Goal: Task Accomplishment & Management: Manage account settings

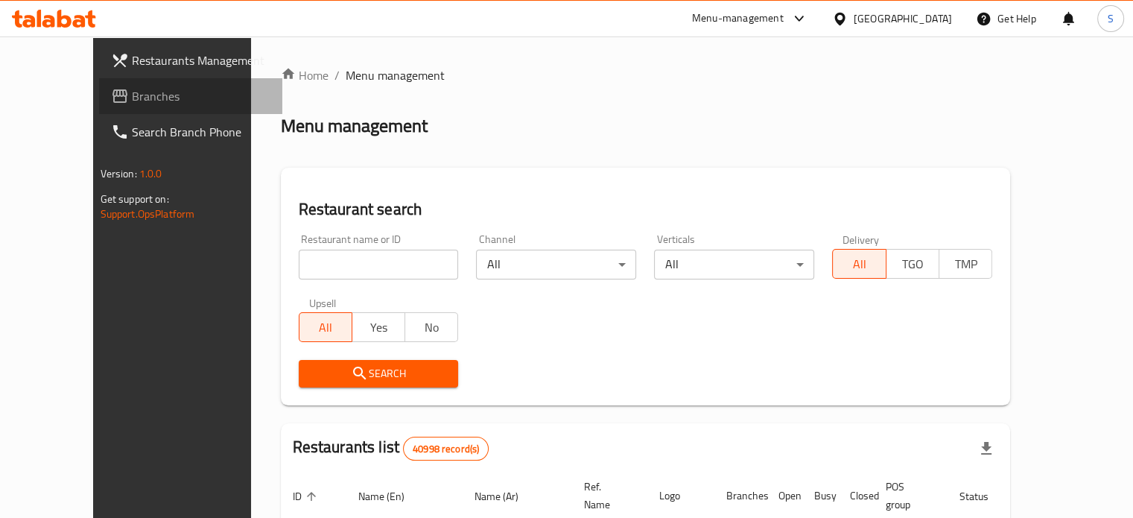
click at [132, 101] on span "Branches" at bounding box center [201, 96] width 139 height 18
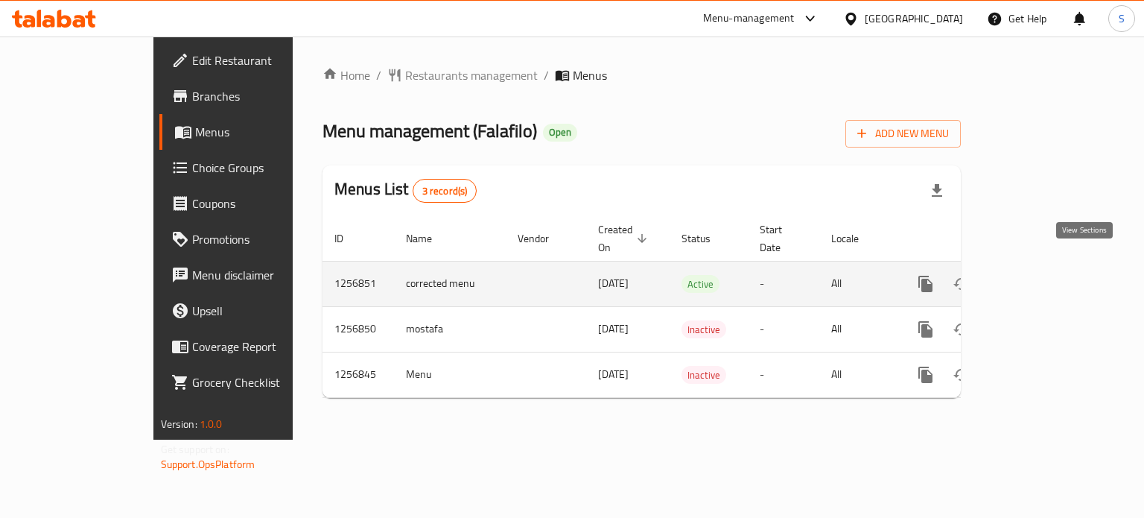
click at [1042, 275] on icon "enhanced table" at bounding box center [1033, 284] width 18 height 18
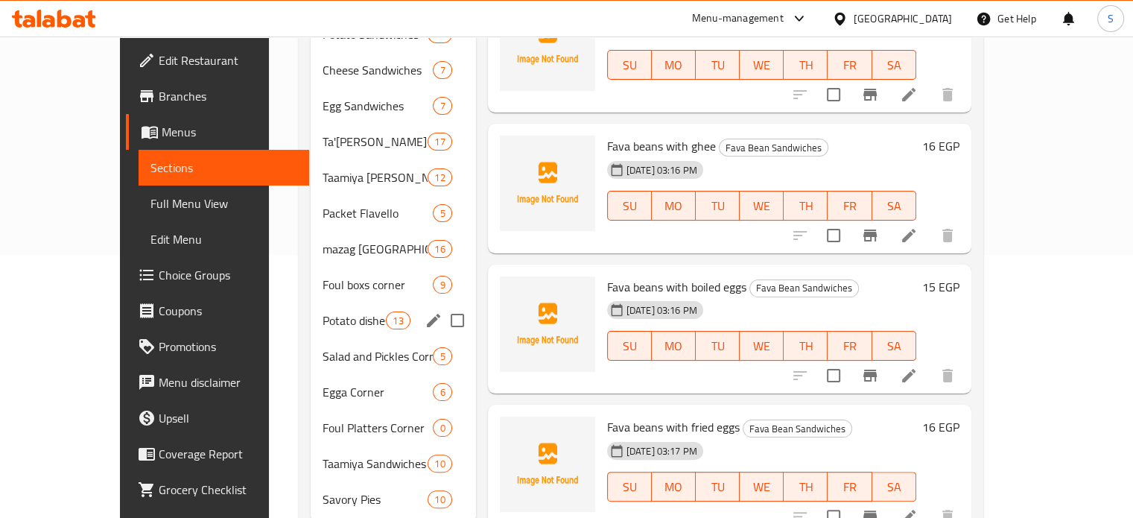
scroll to position [262, 0]
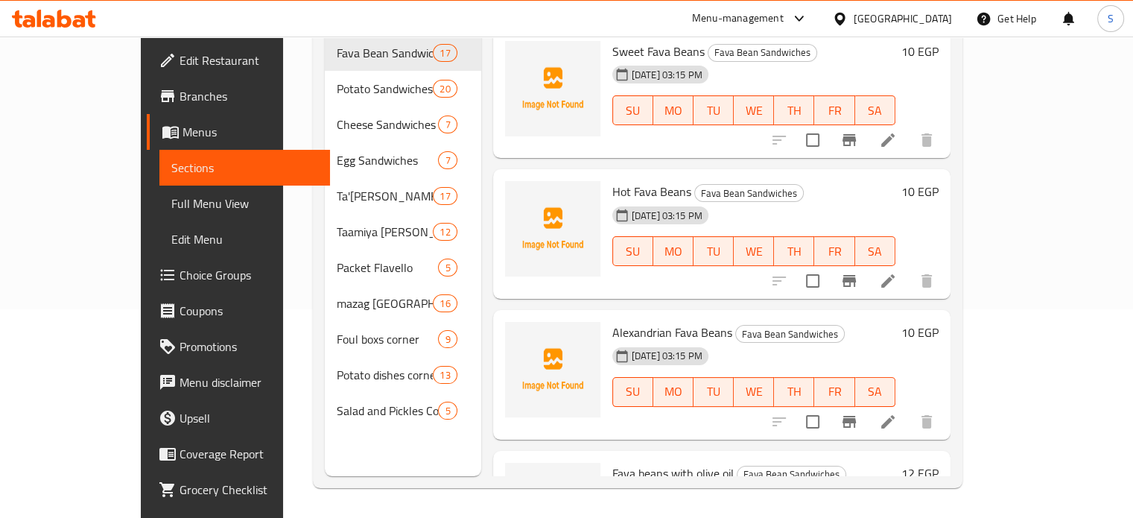
scroll to position [209, 0]
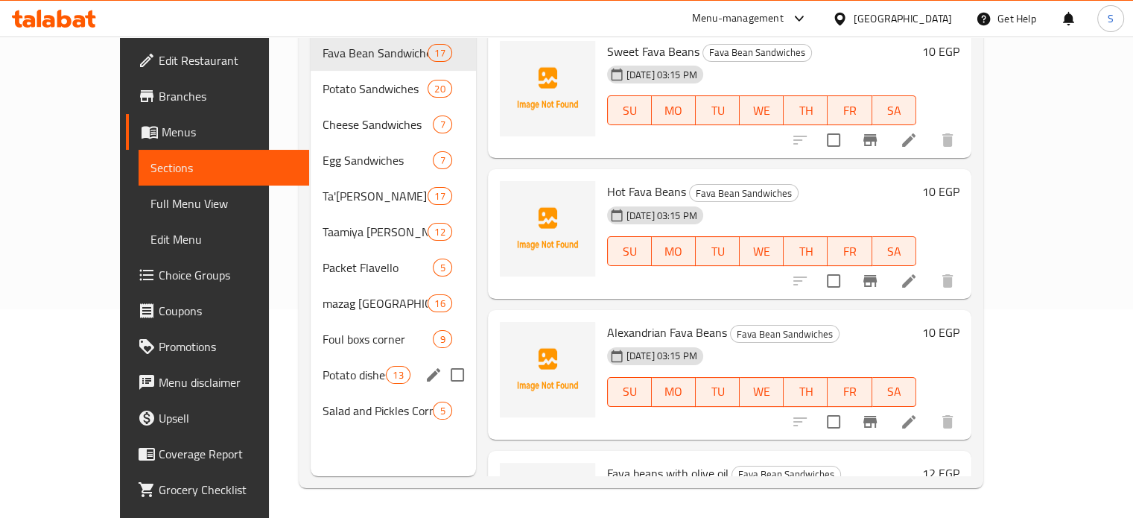
scroll to position [209, 0]
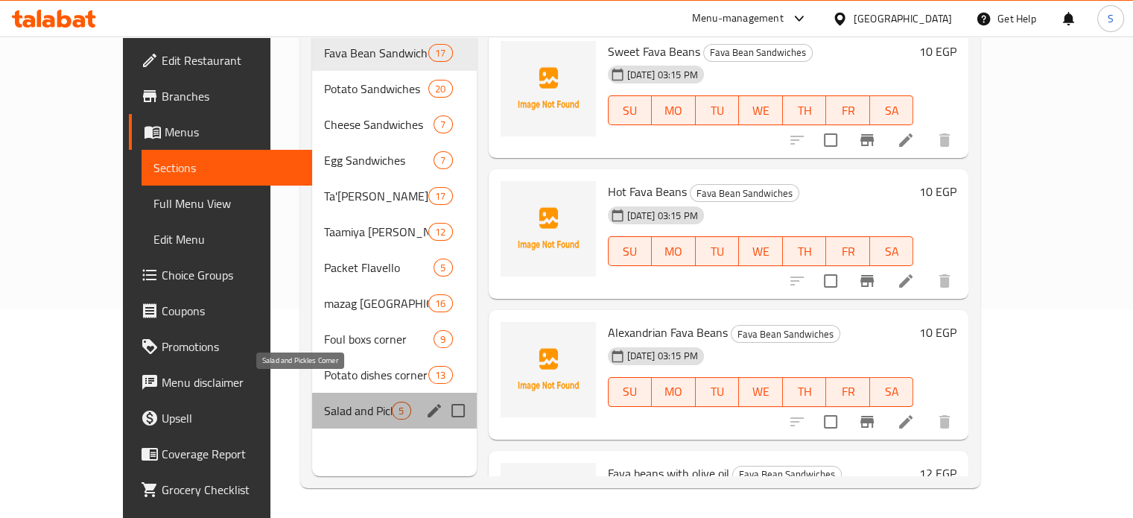
click at [341, 401] on span "Salad and Pickles Corner" at bounding box center [358, 410] width 68 height 18
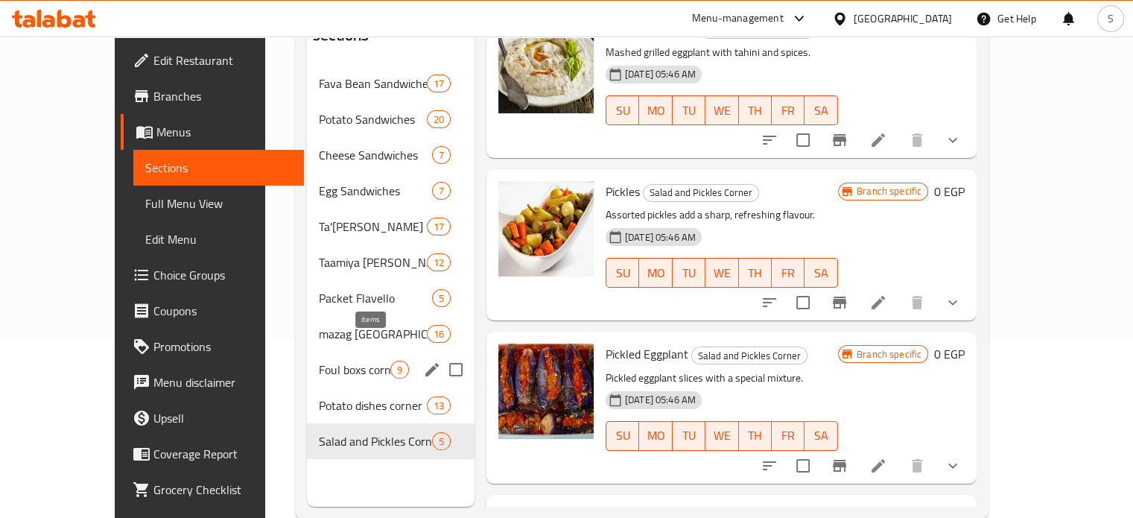
scroll to position [179, 0]
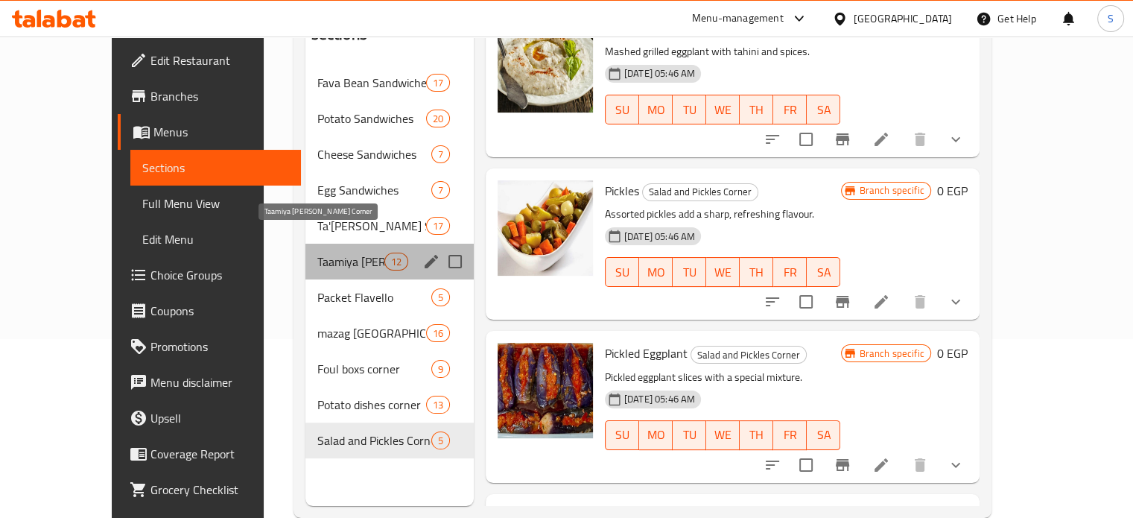
click at [317, 253] on span "Taamiya [PERSON_NAME] Corner" at bounding box center [350, 262] width 67 height 18
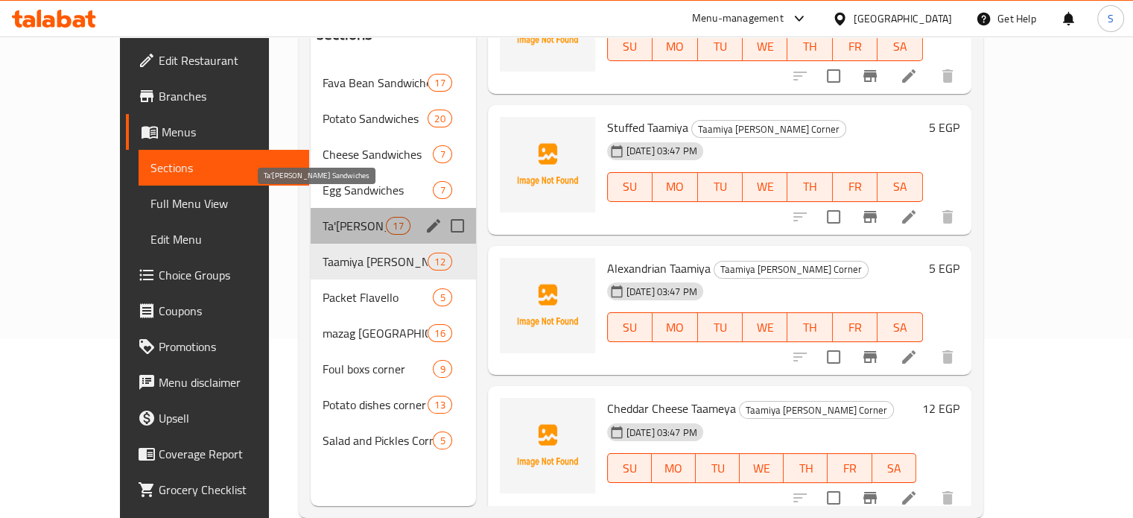
click at [323, 217] on span "Ta'[PERSON_NAME] Sandwiches" at bounding box center [354, 226] width 63 height 18
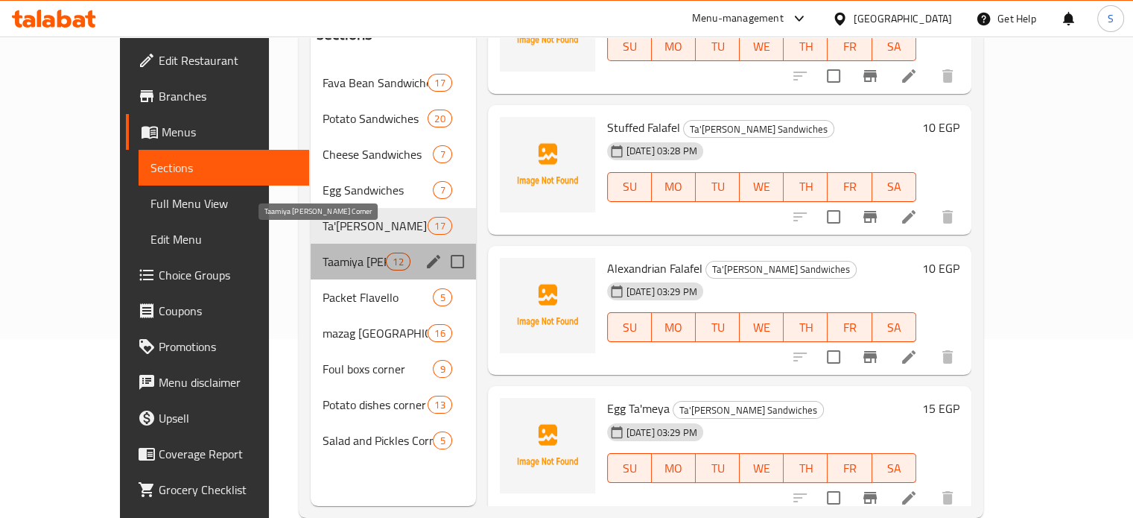
click at [323, 253] on span "Taamiya [PERSON_NAME] Corner" at bounding box center [354, 262] width 63 height 18
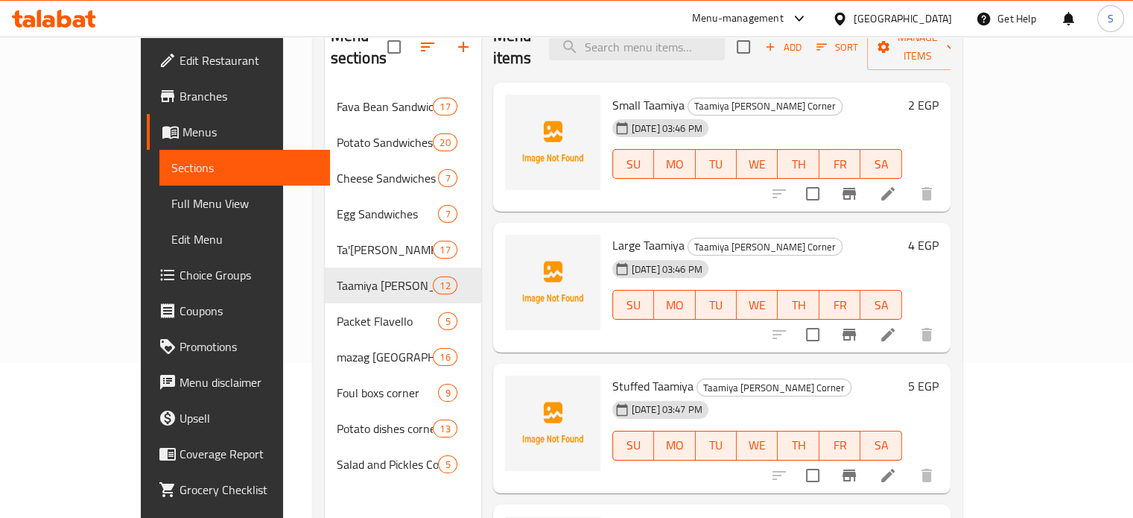
scroll to position [154, 0]
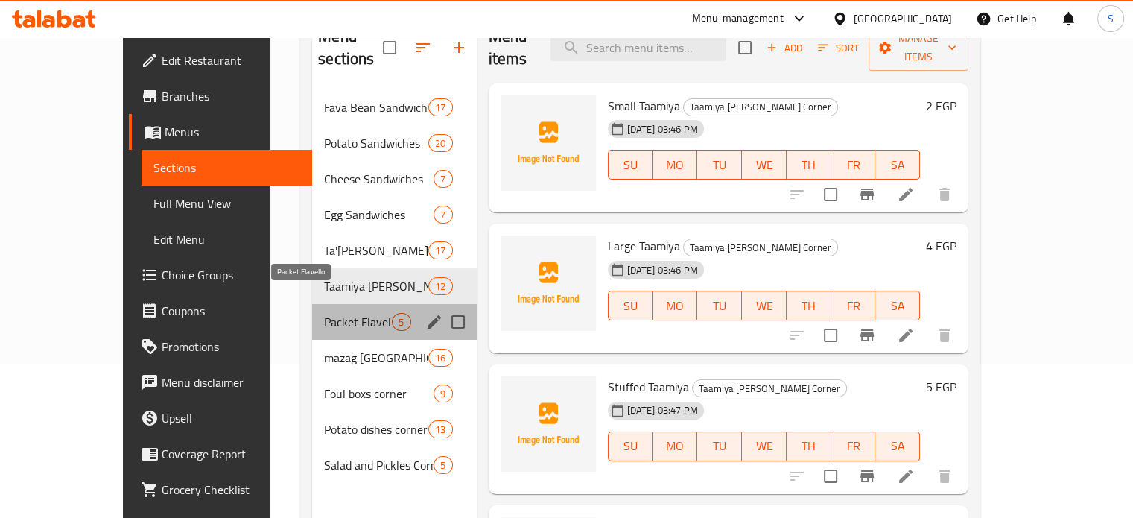
click at [324, 313] on span "Packet Flavello" at bounding box center [358, 322] width 68 height 18
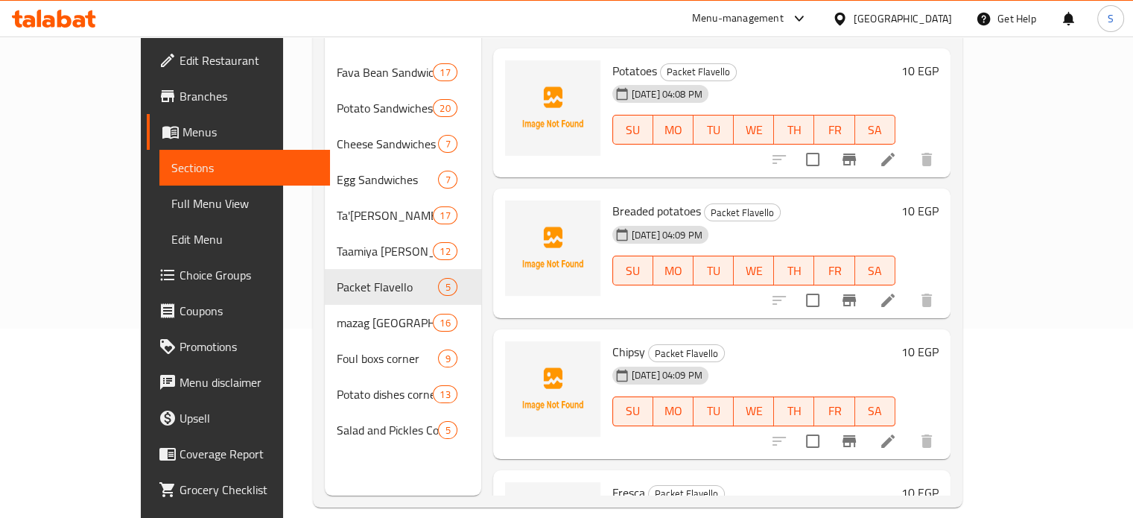
scroll to position [209, 0]
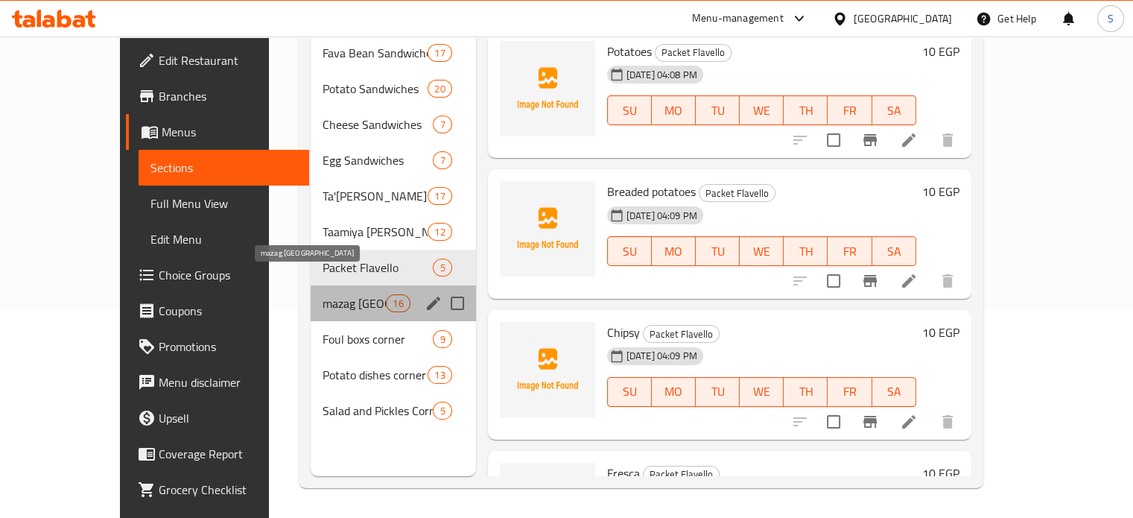
click at [335, 294] on span "mazag [GEOGRAPHIC_DATA]" at bounding box center [354, 303] width 63 height 18
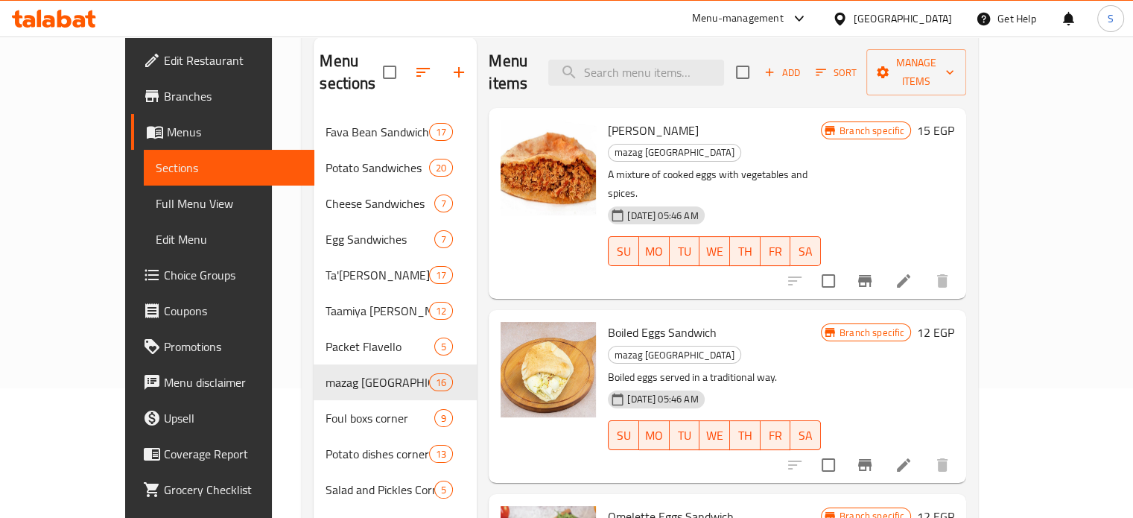
scroll to position [127, 0]
